Goal: Information Seeking & Learning: Learn about a topic

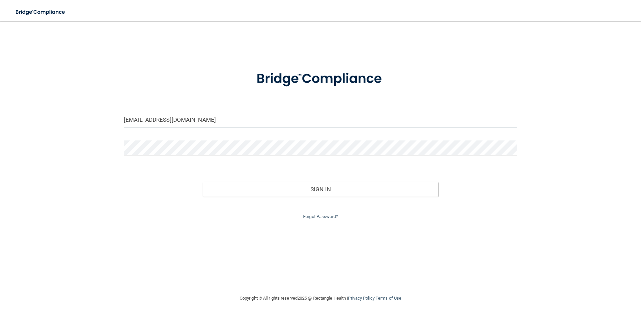
drag, startPoint x: 184, startPoint y: 121, endPoint x: 0, endPoint y: 16, distance: 211.7
click at [0, 34] on main "[EMAIL_ADDRESS][DOMAIN_NAME] Invalid email/password. You don't have permission …" at bounding box center [320, 168] width 641 height 294
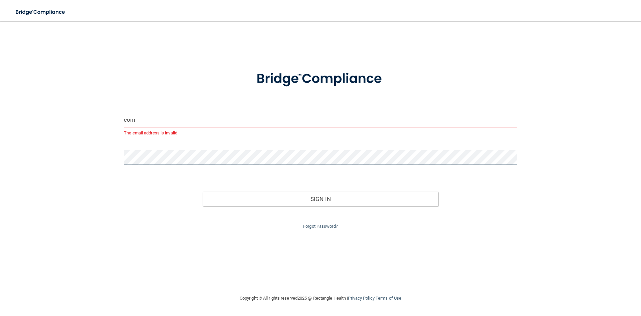
click at [0, 34] on main "com The email address is invalid Invalid email/password. You don't have permiss…" at bounding box center [320, 168] width 641 height 294
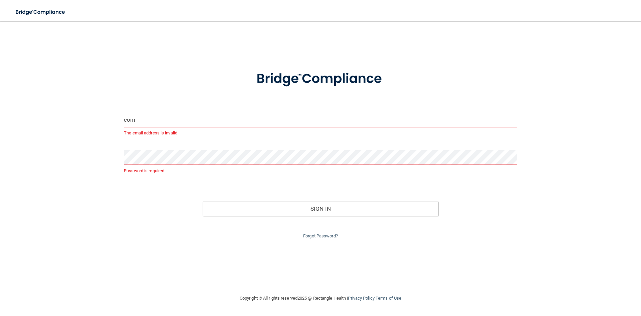
click at [177, 120] on input "com" at bounding box center [320, 119] width 393 height 15
drag, startPoint x: 176, startPoint y: 120, endPoint x: 117, endPoint y: 120, distance: 59.5
click at [117, 120] on div "com The email address is invalid Password is required Invalid email/password. Y…" at bounding box center [320, 157] width 615 height 259
click at [208, 123] on input "sarahfageol" at bounding box center [320, 119] width 393 height 15
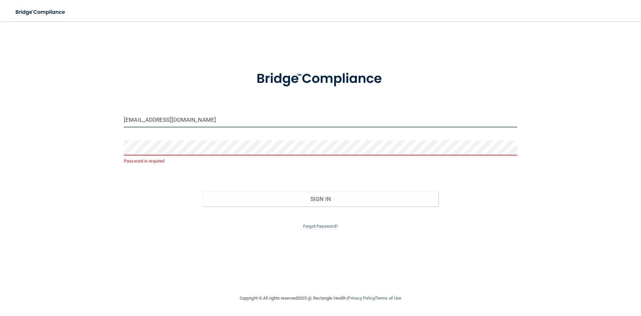
type input "[EMAIL_ADDRESS][DOMAIN_NAME]"
click at [110, 176] on div "sarahfageol@gmail.com Password is required Invalid email/password. You don't ha…" at bounding box center [320, 157] width 615 height 259
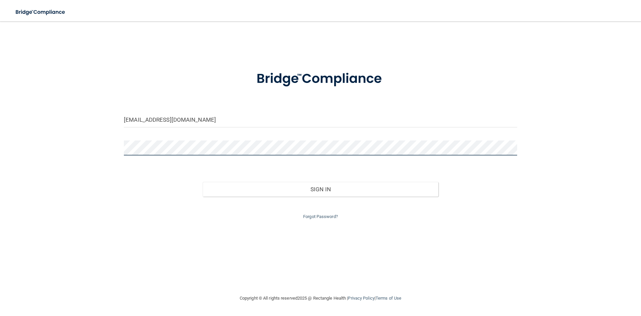
click at [203, 182] on button "Sign In" at bounding box center [321, 189] width 236 height 15
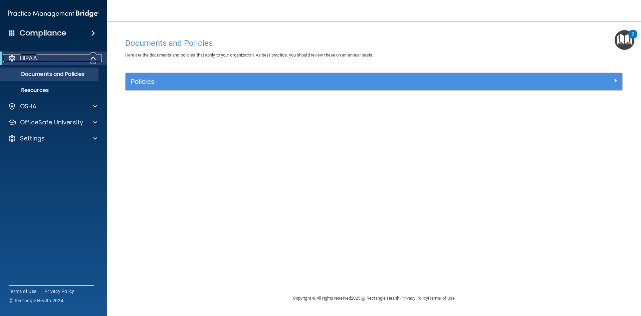
click at [68, 56] on div "HIPAA" at bounding box center [44, 58] width 82 height 8
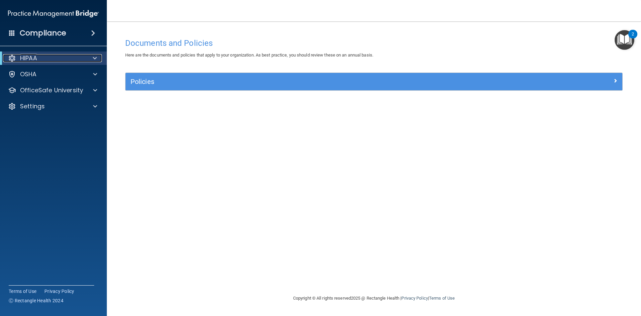
click at [68, 56] on div "HIPAA" at bounding box center [44, 58] width 82 height 8
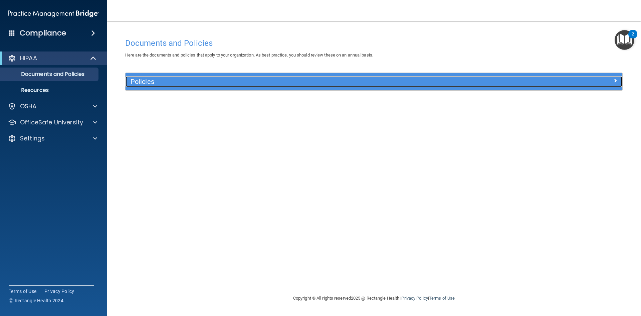
click at [175, 82] on h5 "Policies" at bounding box center [312, 81] width 363 height 7
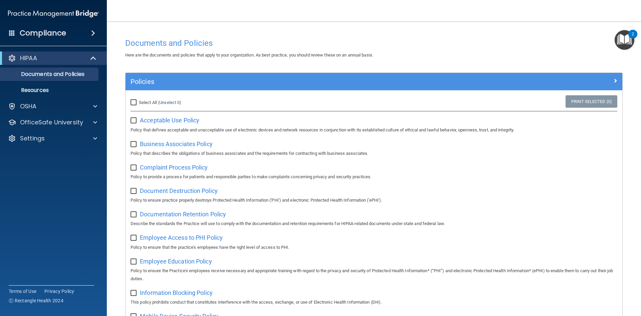
click at [134, 104] on input "Select All (Unselect 0) Unselect All" at bounding box center [135, 102] width 8 height 5
checkbox input "true"
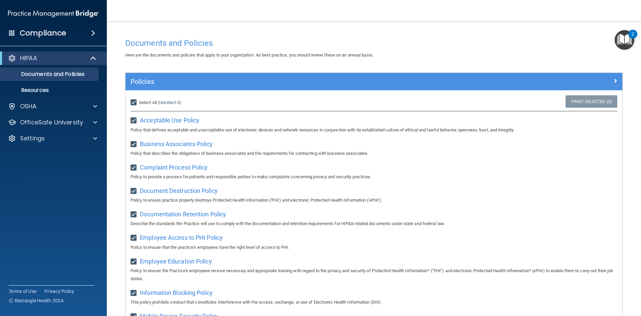
checkbox input "true"
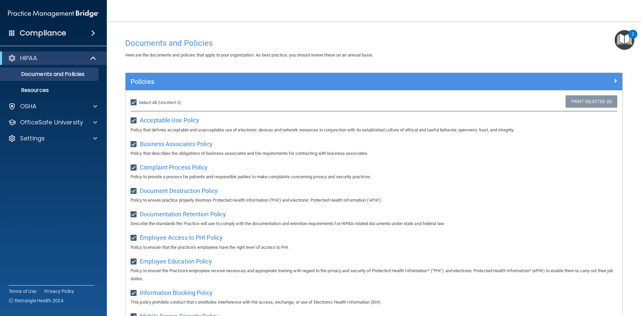
checkbox input "true"
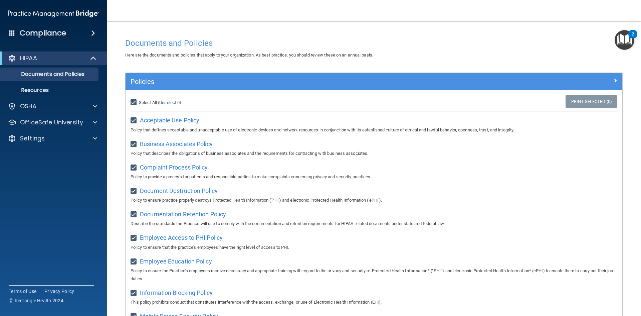
checkbox input "true"
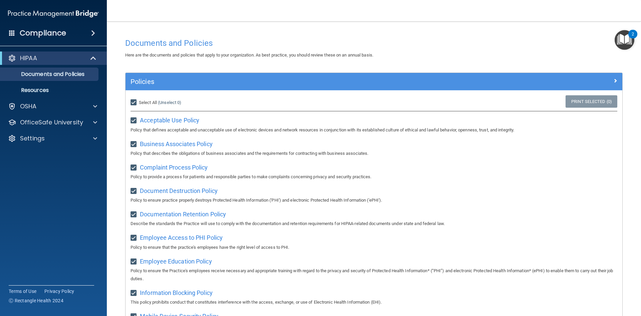
checkbox input "true"
click at [91, 56] on span at bounding box center [94, 58] width 6 height 8
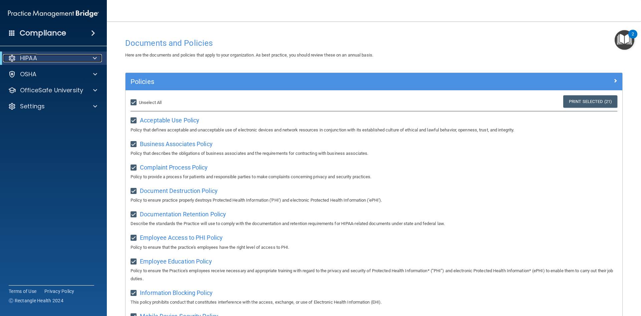
click at [91, 56] on div at bounding box center [93, 58] width 16 height 8
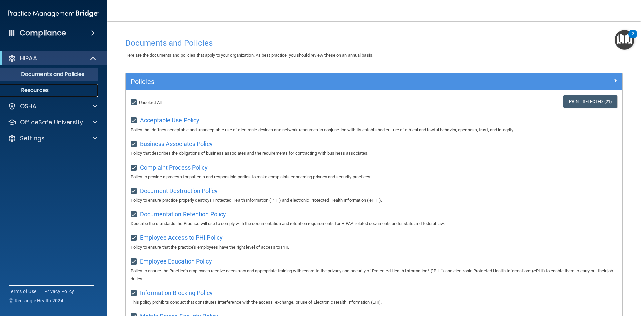
click at [29, 91] on p "Resources" at bounding box center [49, 90] width 91 height 7
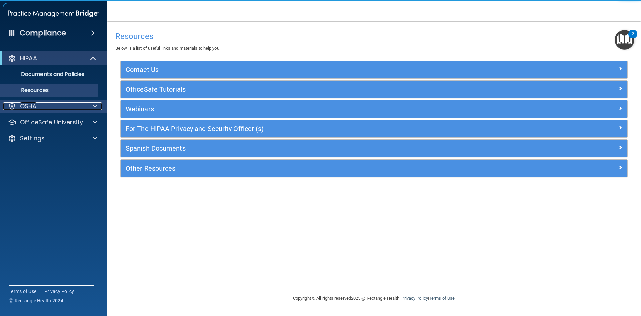
click at [98, 108] on div at bounding box center [94, 106] width 17 height 8
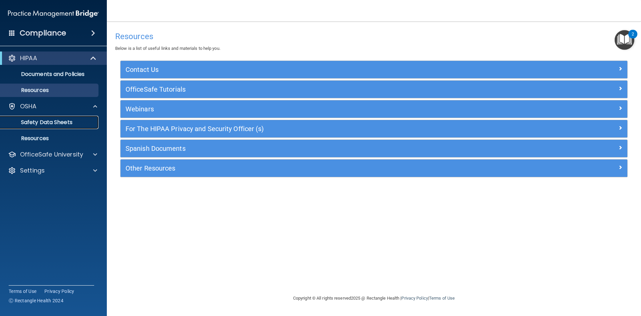
click at [84, 124] on p "Safety Data Sheets" at bounding box center [49, 122] width 91 height 7
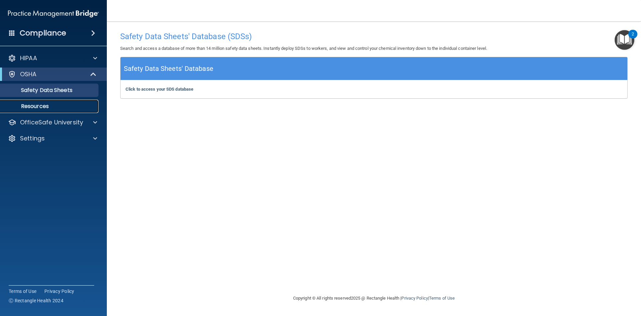
click at [40, 108] on p "Resources" at bounding box center [49, 106] width 91 height 7
click at [38, 105] on p "Resources" at bounding box center [49, 106] width 91 height 7
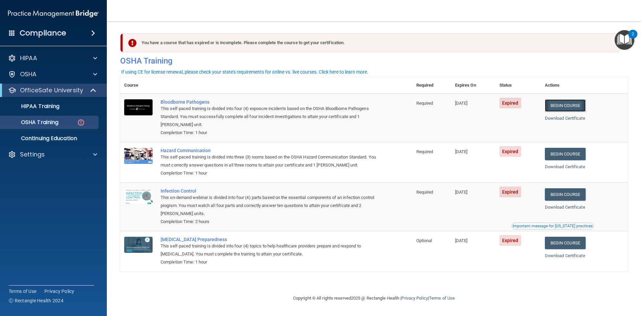
click at [572, 106] on link "Begin Course" at bounding box center [565, 105] width 41 height 12
click at [37, 31] on h4 "Compliance" at bounding box center [43, 32] width 46 height 9
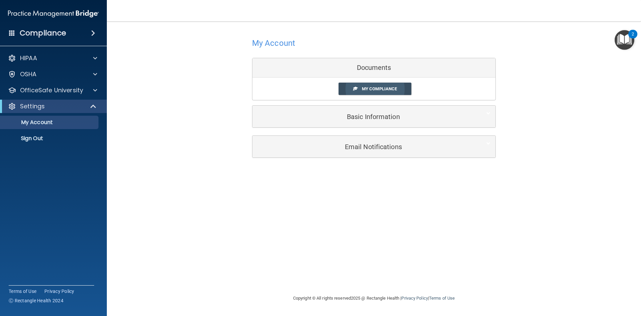
click at [371, 86] on span "My Compliance" at bounding box center [379, 88] width 35 height 5
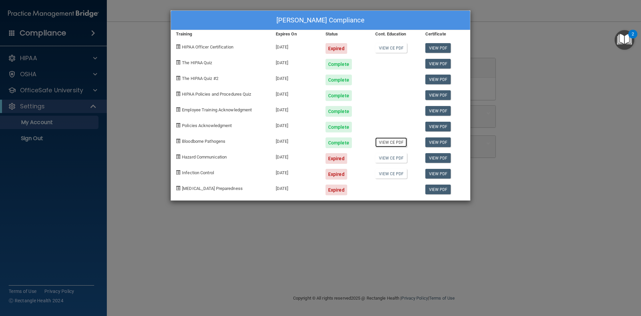
click at [386, 141] on link "View CE PDF" at bounding box center [391, 142] width 32 height 10
click at [328, 250] on div "Sarah Fageol's Compliance Training Expires On Status Cont. Education Certificat…" at bounding box center [320, 158] width 641 height 316
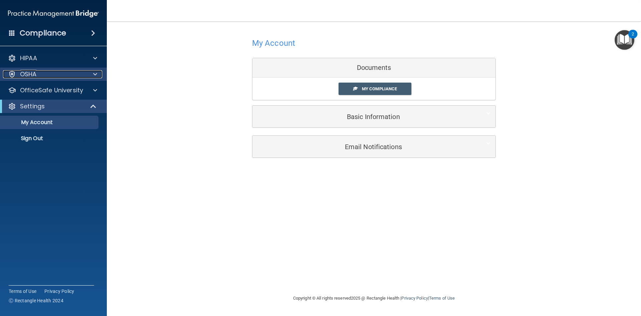
click at [98, 71] on div at bounding box center [94, 74] width 17 height 8
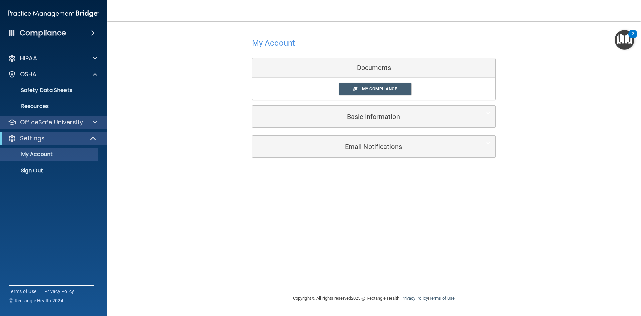
click at [97, 126] on div "OfficeSafe University" at bounding box center [53, 122] width 107 height 13
click at [98, 122] on div at bounding box center [94, 122] width 17 height 8
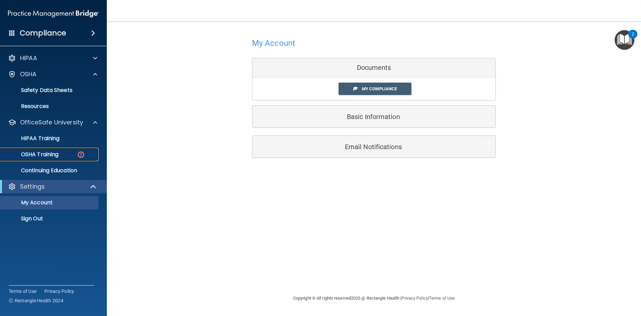
click at [56, 156] on p "OSHA Training" at bounding box center [31, 154] width 54 height 7
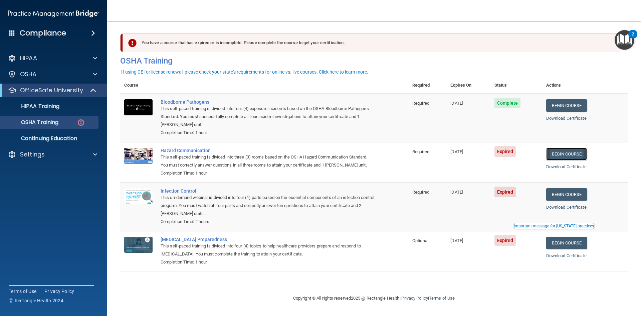
click at [572, 152] on link "Begin Course" at bounding box center [566, 154] width 41 height 12
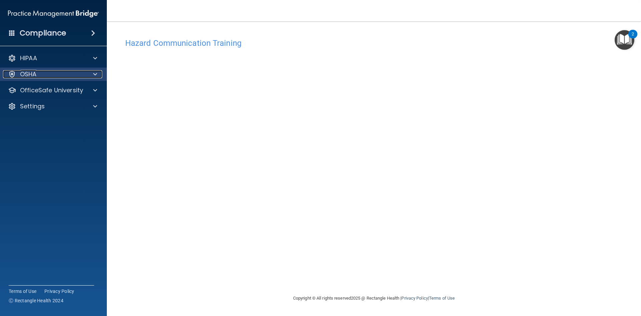
click at [98, 75] on div at bounding box center [94, 74] width 17 height 8
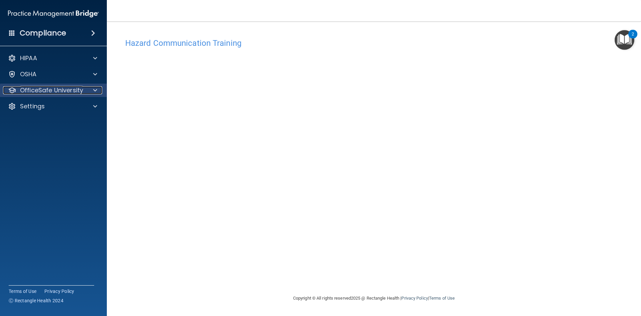
click at [96, 91] on span at bounding box center [95, 90] width 4 height 8
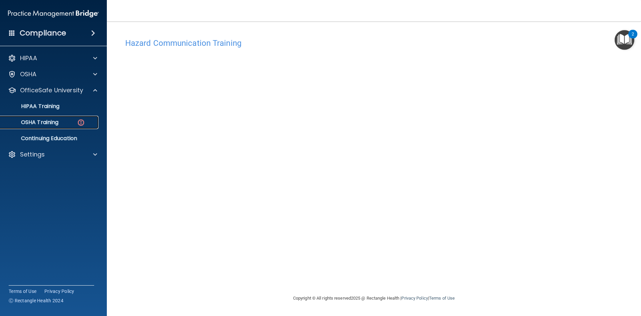
click at [63, 120] on div "OSHA Training" at bounding box center [49, 122] width 91 height 7
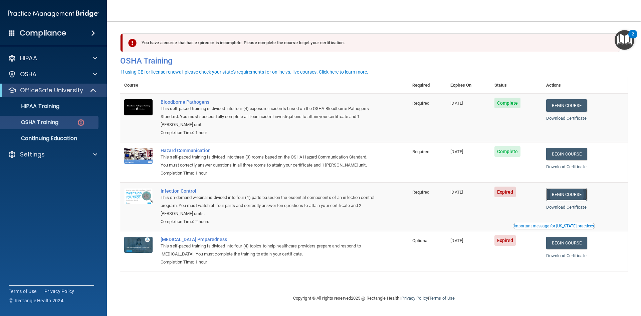
click at [584, 197] on link "Begin Course" at bounding box center [566, 194] width 41 height 12
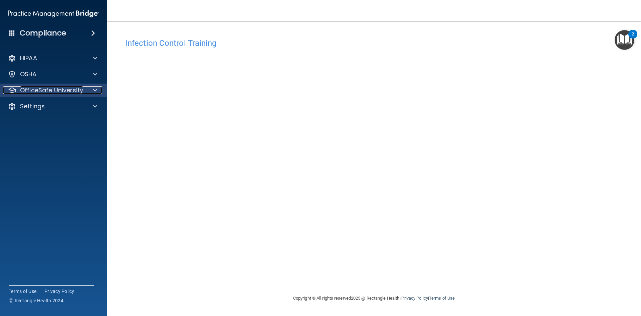
click at [95, 89] on span at bounding box center [95, 90] width 4 height 8
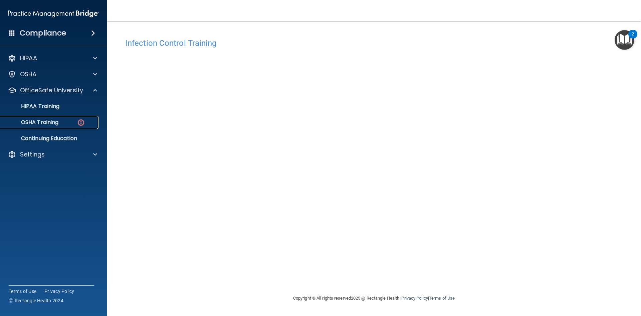
click at [52, 122] on p "OSHA Training" at bounding box center [31, 122] width 54 height 7
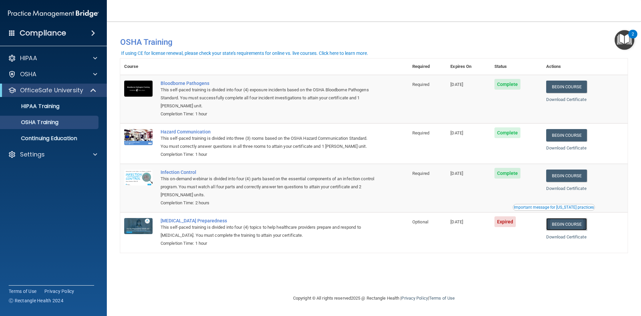
click at [566, 223] on link "Begin Course" at bounding box center [566, 224] width 41 height 12
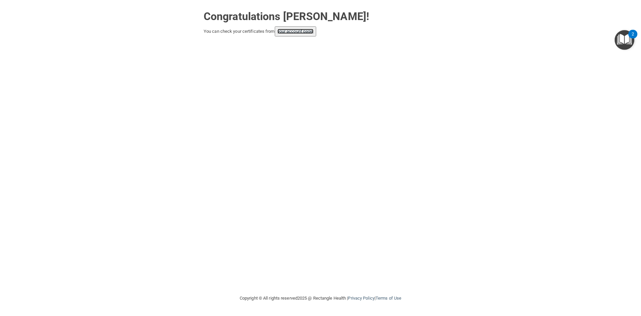
click at [293, 31] on link "your account page!" at bounding box center [296, 31] width 36 height 5
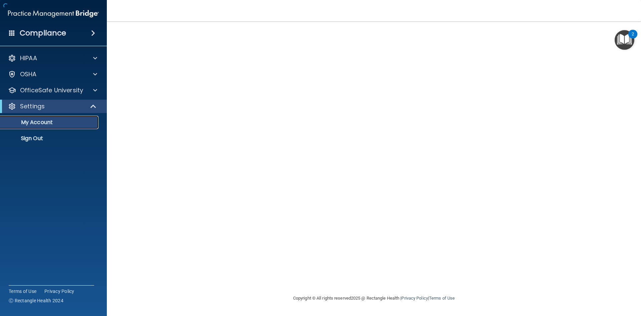
click at [43, 122] on p "My Account" at bounding box center [49, 122] width 91 height 7
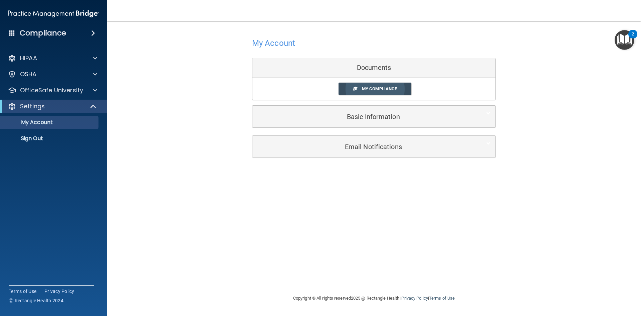
click at [378, 89] on span "My Compliance" at bounding box center [379, 88] width 35 height 5
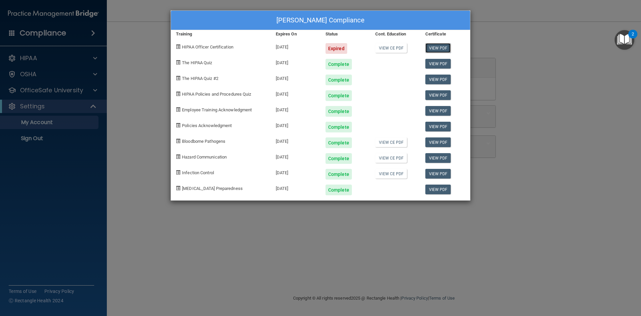
click at [439, 45] on link "View PDF" at bounding box center [438, 48] width 26 height 10
click at [392, 143] on link "View CE PDF" at bounding box center [391, 142] width 32 height 10
click at [142, 37] on div "Sarah Fageol's Compliance Training Expires On Status Cont. Education Certificat…" at bounding box center [320, 158] width 641 height 316
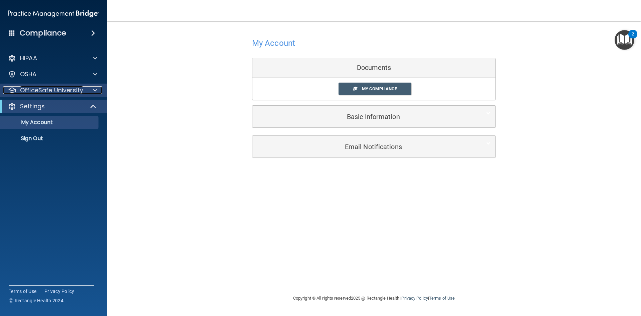
click at [91, 90] on div at bounding box center [94, 90] width 17 height 8
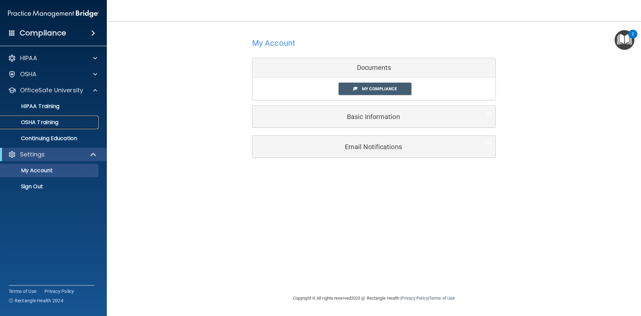
click at [51, 122] on p "OSHA Training" at bounding box center [31, 122] width 54 height 7
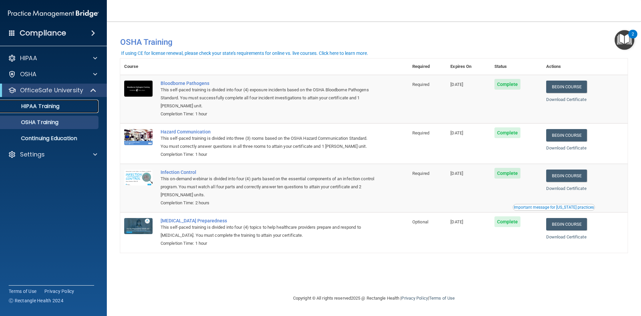
click at [80, 108] on div "HIPAA Training" at bounding box center [49, 106] width 91 height 7
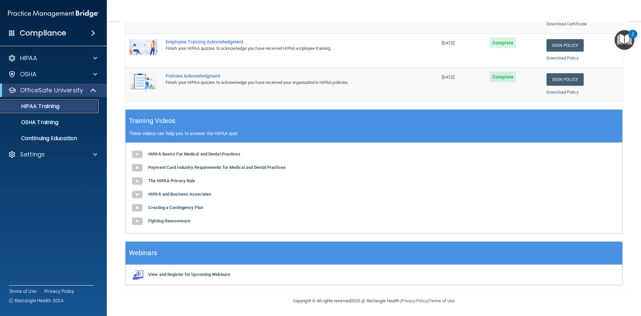
scroll to position [187, 0]
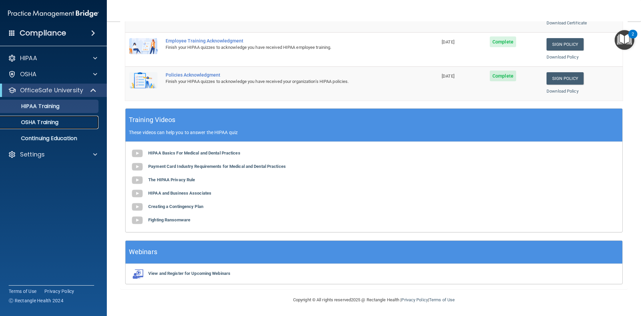
click at [48, 124] on p "OSHA Training" at bounding box center [31, 122] width 54 height 7
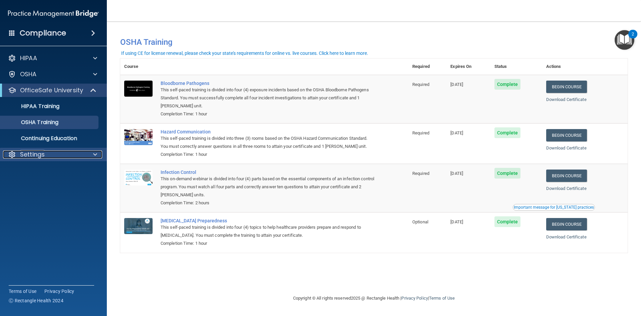
click at [96, 158] on span at bounding box center [95, 154] width 4 height 8
click at [46, 172] on p "My Account" at bounding box center [49, 170] width 91 height 7
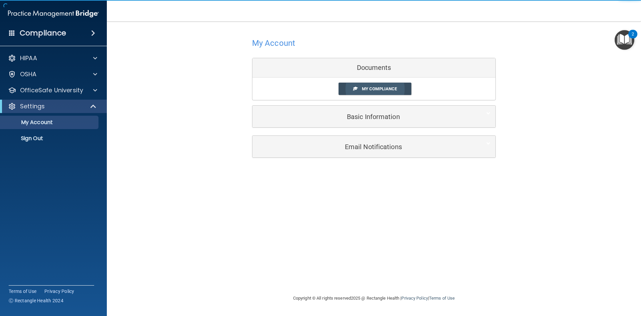
click at [379, 92] on link "My Compliance" at bounding box center [375, 88] width 73 height 12
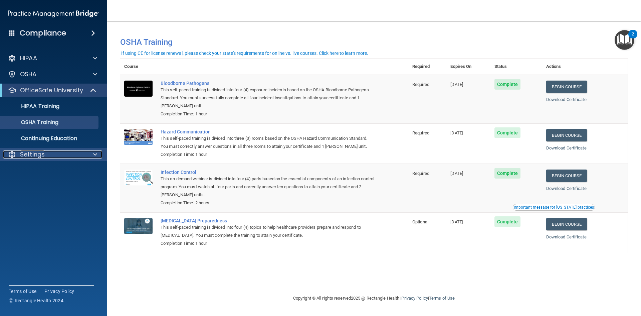
click at [92, 152] on div at bounding box center [94, 154] width 17 height 8
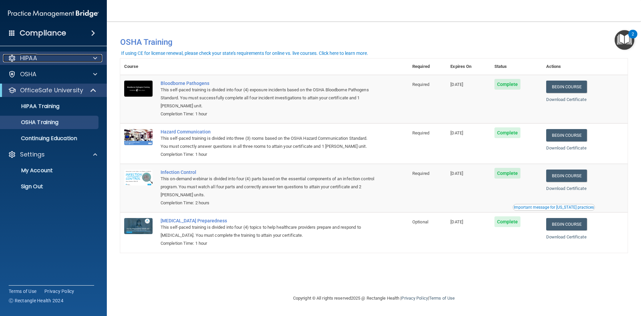
click at [94, 60] on span at bounding box center [95, 58] width 4 height 8
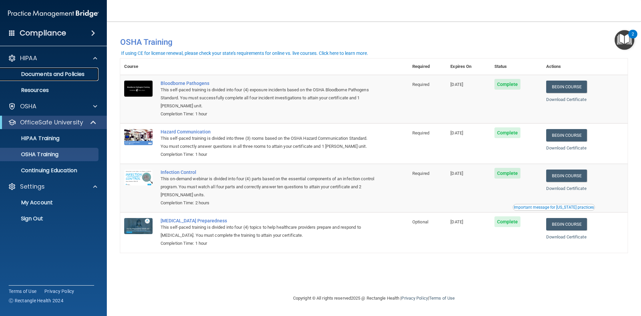
click at [62, 78] on link "Documents and Policies" at bounding box center [45, 73] width 105 height 13
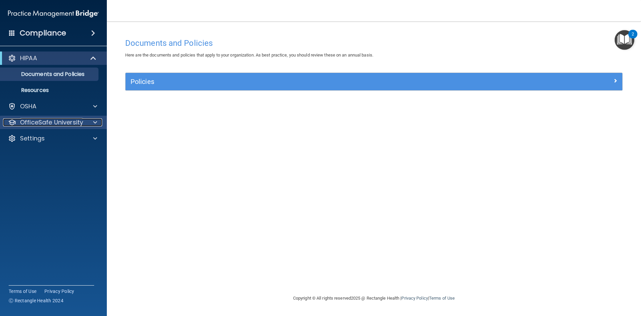
click at [95, 124] on span at bounding box center [95, 122] width 4 height 8
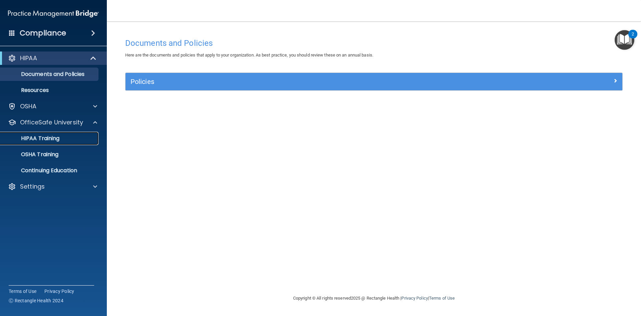
click at [54, 142] on link "HIPAA Training" at bounding box center [45, 138] width 105 height 13
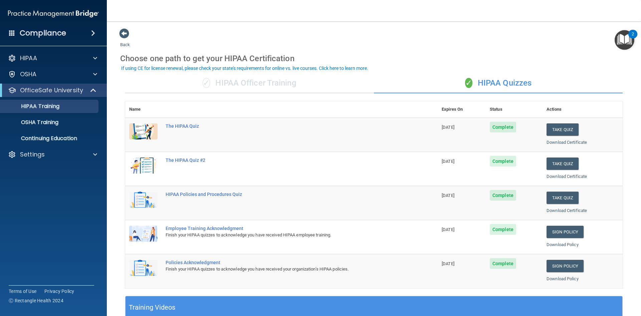
click at [258, 83] on div "✓ HIPAA Officer Training" at bounding box center [249, 83] width 249 height 20
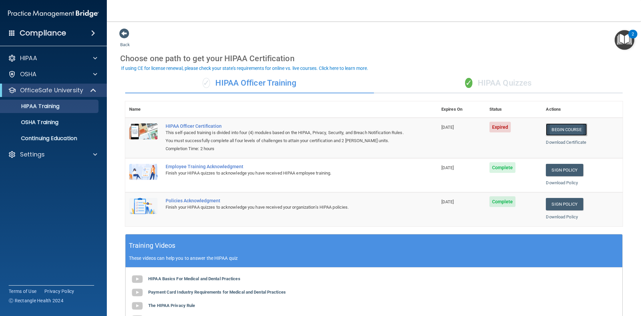
click at [561, 131] on link "Begin Course" at bounding box center [566, 129] width 41 height 12
click at [63, 106] on div "HIPAA Training" at bounding box center [49, 106] width 91 height 7
click at [48, 59] on div "HIPAA" at bounding box center [44, 58] width 83 height 8
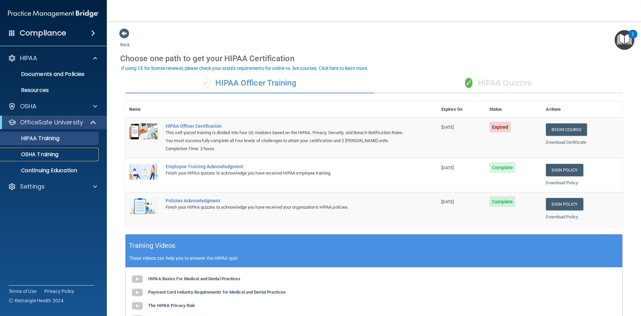
click at [46, 157] on p "OSHA Training" at bounding box center [31, 154] width 54 height 7
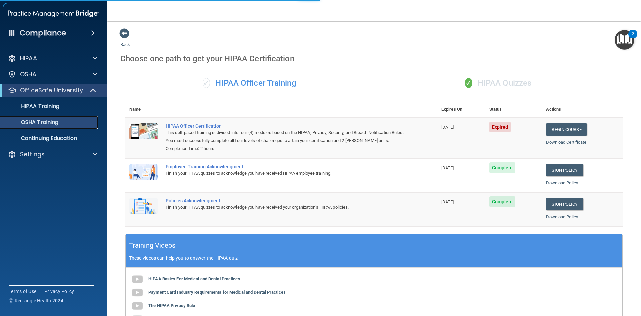
click at [38, 123] on p "OSHA Training" at bounding box center [31, 122] width 54 height 7
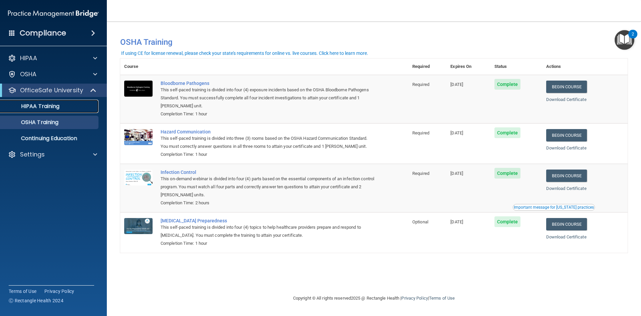
click at [51, 107] on p "HIPAA Training" at bounding box center [31, 106] width 55 height 7
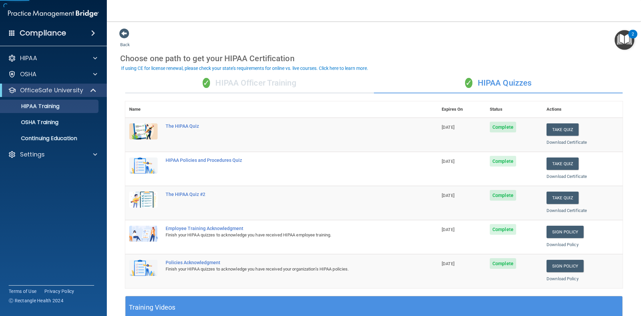
click at [261, 89] on div "✓ HIPAA Officer Training" at bounding box center [249, 83] width 249 height 20
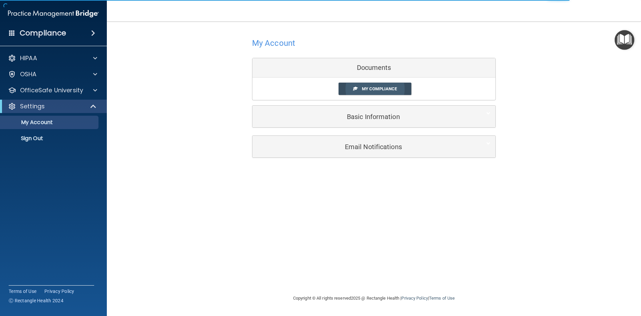
click at [371, 83] on link "My Compliance" at bounding box center [375, 88] width 73 height 12
click at [363, 90] on span "My Compliance" at bounding box center [379, 88] width 35 height 5
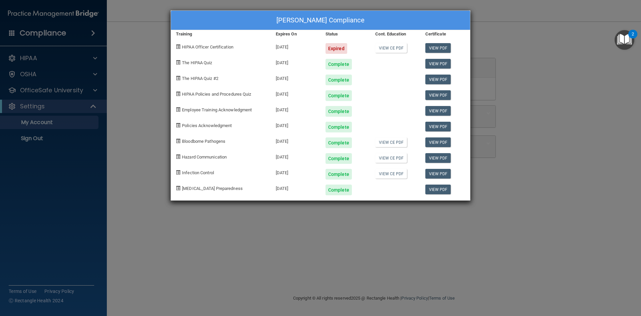
click at [483, 26] on div "[PERSON_NAME] Compliance Training Expires On Status Cont. Education Certificate…" at bounding box center [320, 158] width 641 height 316
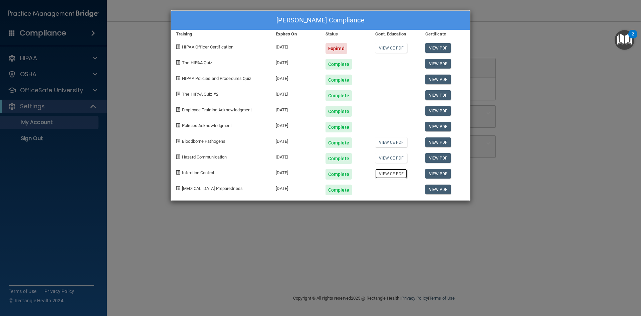
click at [398, 175] on link "View CE PDF" at bounding box center [391, 174] width 32 height 10
click at [393, 44] on link "View CE PDF" at bounding box center [391, 48] width 32 height 10
click at [396, 46] on link "View CE PDF" at bounding box center [391, 48] width 32 height 10
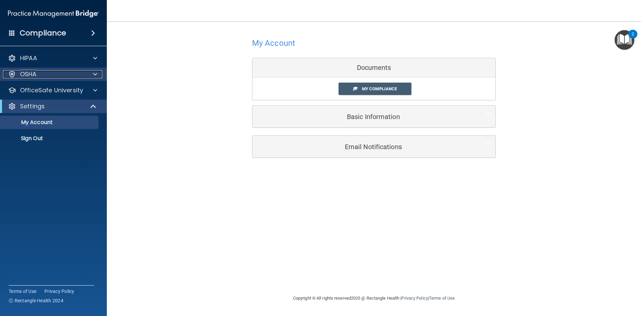
click at [96, 73] on span at bounding box center [95, 74] width 4 height 8
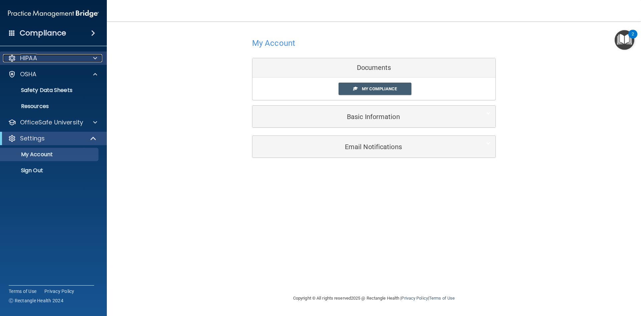
click at [85, 58] on div "HIPAA" at bounding box center [44, 58] width 83 height 8
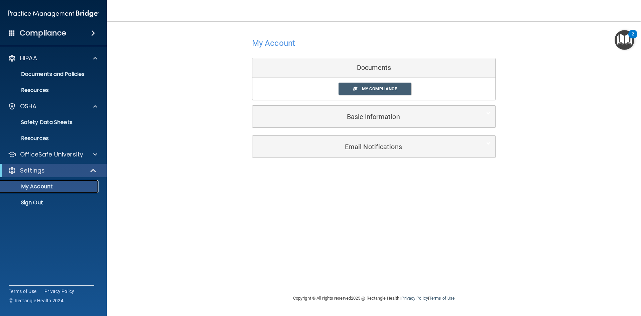
click at [67, 186] on p "My Account" at bounding box center [49, 186] width 91 height 7
click at [352, 83] on link "My Compliance" at bounding box center [375, 88] width 73 height 12
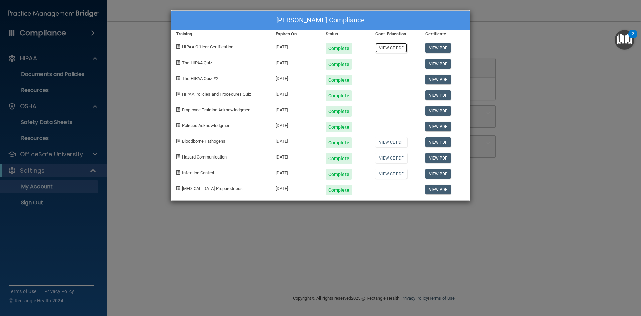
click at [392, 49] on link "View CE PDF" at bounding box center [391, 48] width 32 height 10
click at [389, 48] on link "View CE PDF" at bounding box center [391, 48] width 32 height 10
click at [386, 143] on link "View CE PDF" at bounding box center [391, 142] width 32 height 10
click at [402, 159] on link "View CE PDF" at bounding box center [391, 158] width 32 height 10
click at [386, 173] on link "View CE PDF" at bounding box center [391, 174] width 32 height 10
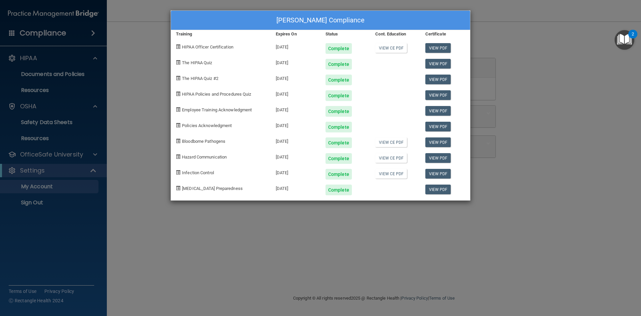
click at [306, 231] on div "[PERSON_NAME] Compliance Training Expires On Status Cont. Education Certificate…" at bounding box center [320, 158] width 641 height 316
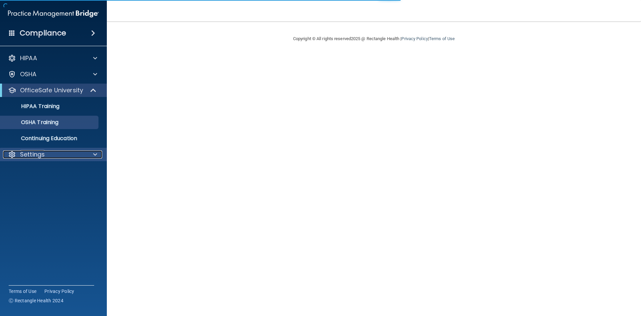
click at [95, 155] on span at bounding box center [95, 154] width 4 height 8
click at [34, 179] on ul "My Account My Users Services Sign Out" at bounding box center [53, 177] width 121 height 32
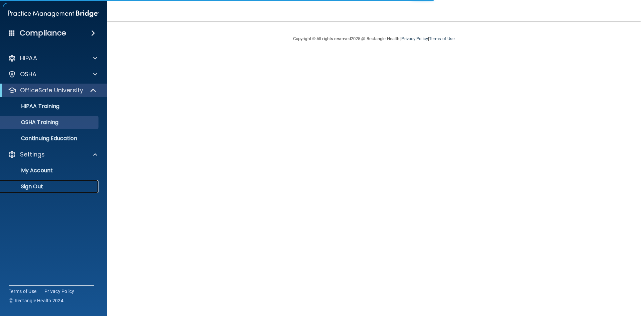
click at [32, 186] on p "Sign Out" at bounding box center [49, 186] width 91 height 7
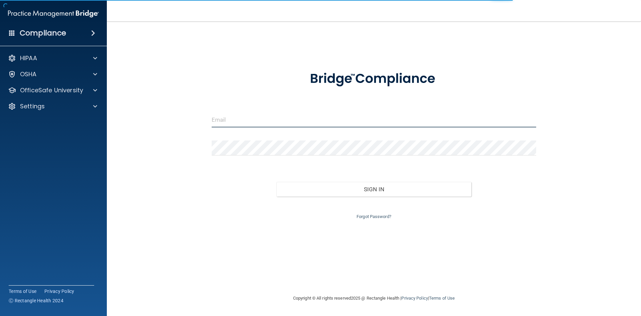
type input "[EMAIL_ADDRESS][DOMAIN_NAME]"
drag, startPoint x: 245, startPoint y: 118, endPoint x: 5, endPoint y: 115, distance: 240.5
click at [0, 110] on div "Compliance HIPAA Documents and Policies Report an Incident Business Associates …" at bounding box center [320, 158] width 641 height 316
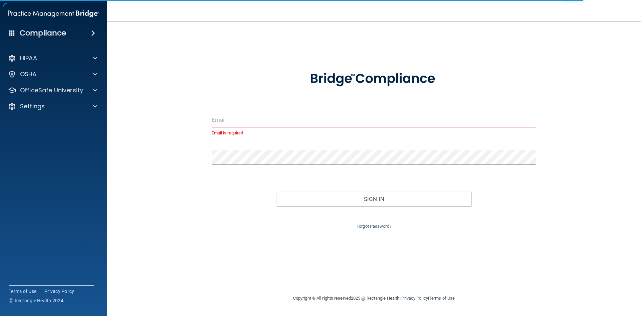
click at [103, 151] on div "Compliance HIPAA Documents and Policies Report an Incident Business Associates …" at bounding box center [320, 158] width 641 height 316
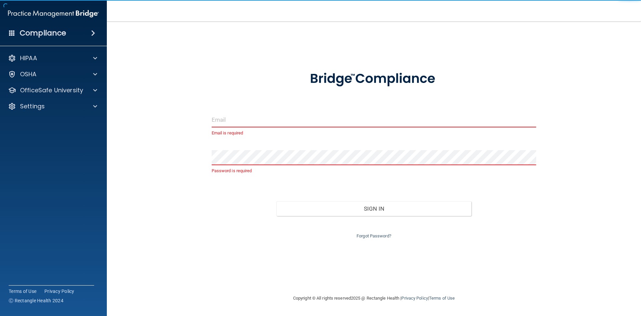
click at [356, 123] on input "email" at bounding box center [374, 119] width 325 height 15
